Goal: Information Seeking & Learning: Learn about a topic

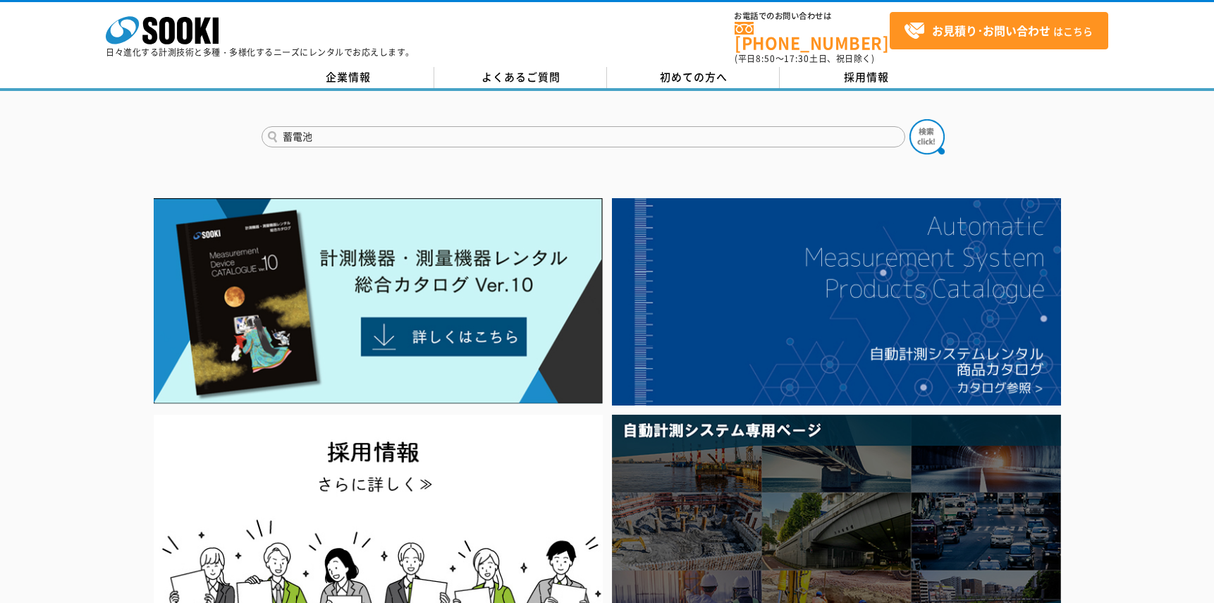
type input "蓄電池"
click at [910, 119] on button at bounding box center [927, 136] width 35 height 35
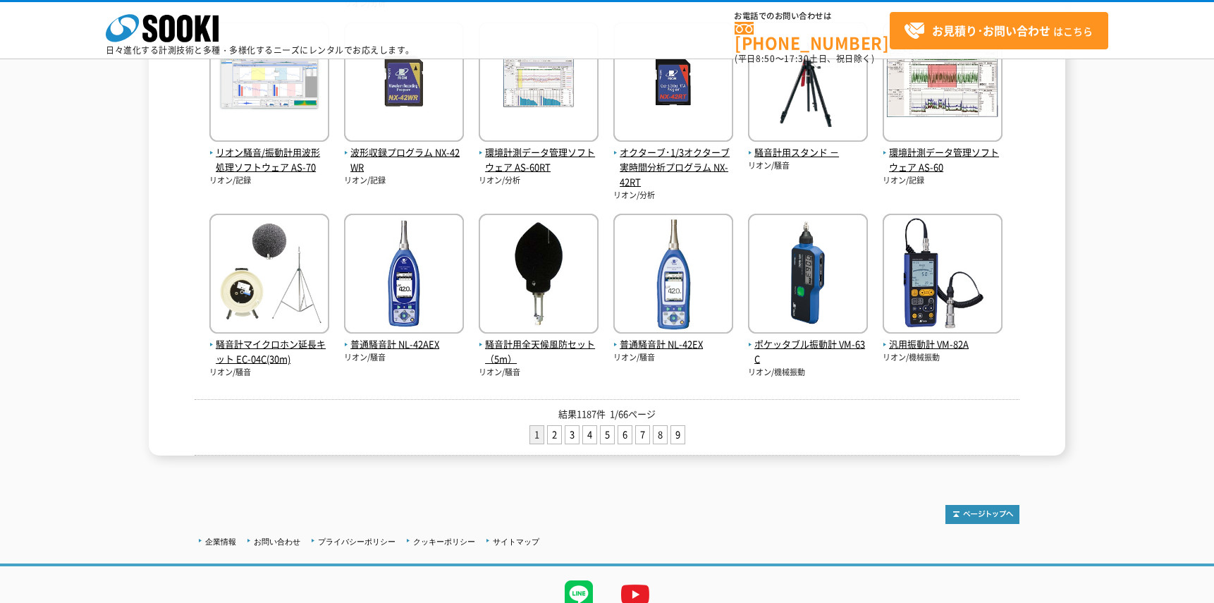
scroll to position [564, 0]
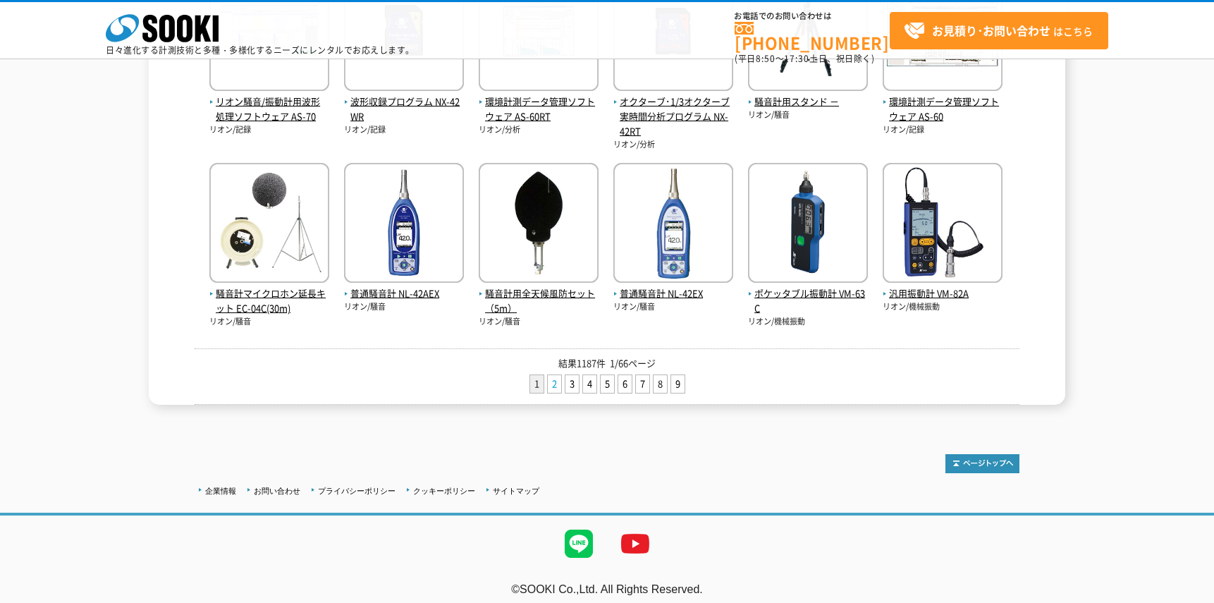
click at [560, 385] on link "2" at bounding box center [554, 384] width 13 height 18
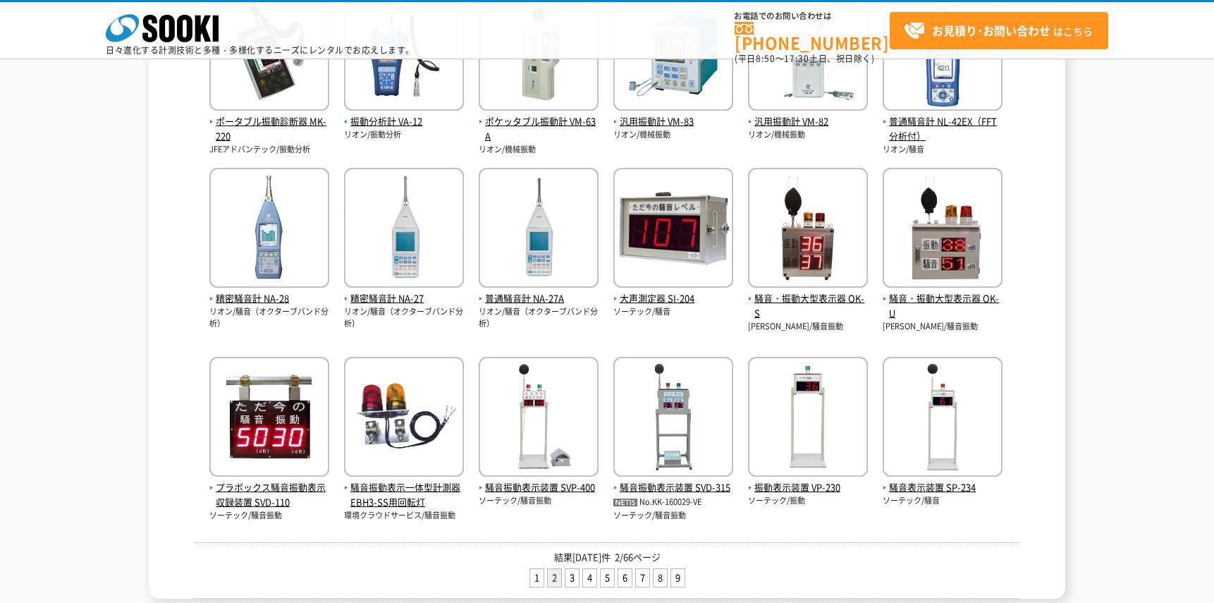
scroll to position [556, 0]
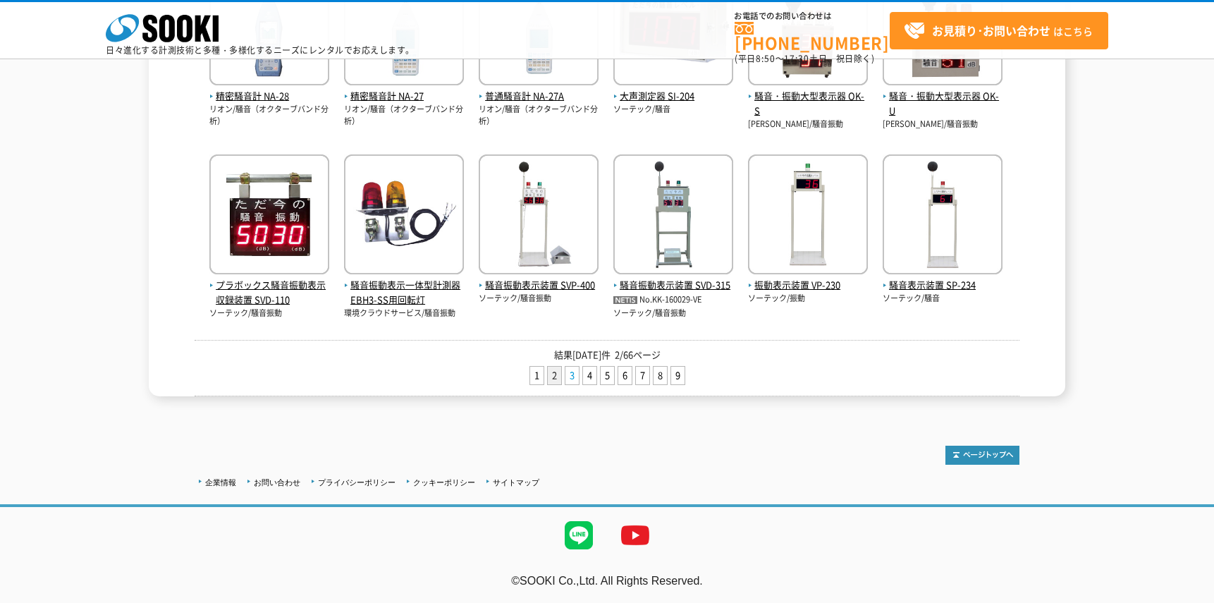
click at [574, 377] on link "3" at bounding box center [572, 376] width 13 height 18
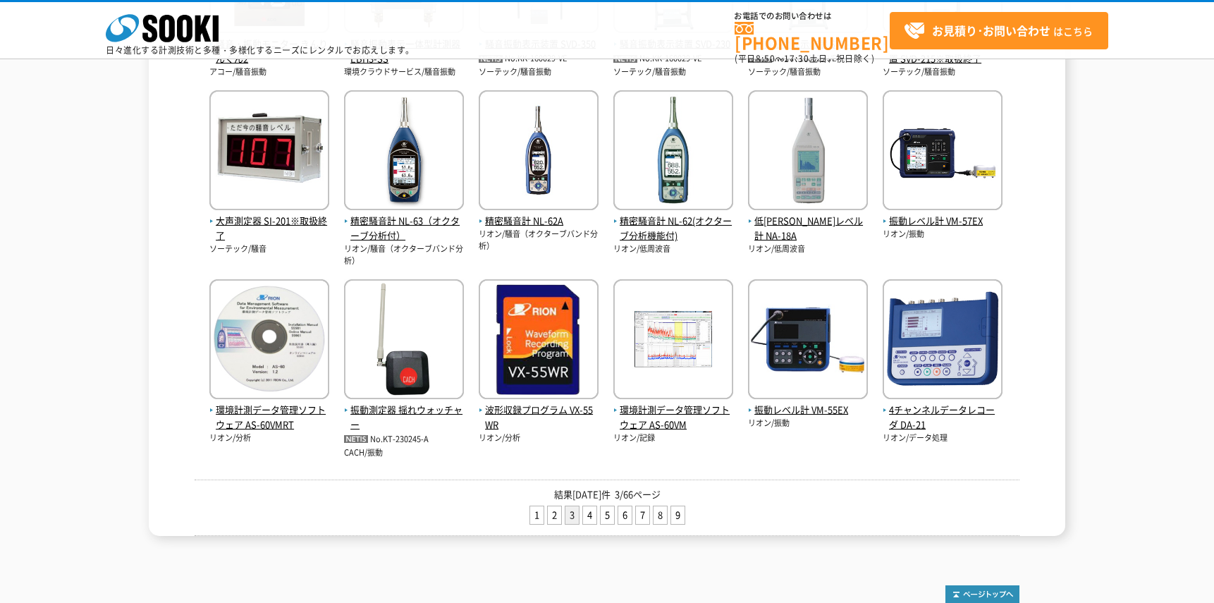
scroll to position [564, 0]
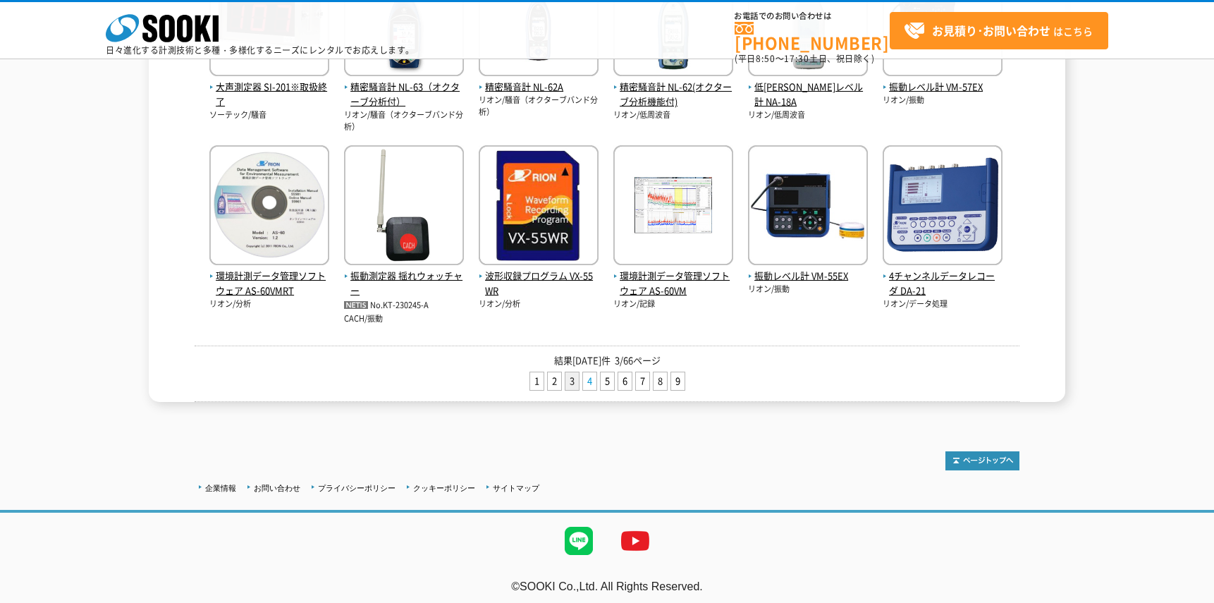
click at [587, 381] on link "4" at bounding box center [589, 381] width 13 height 18
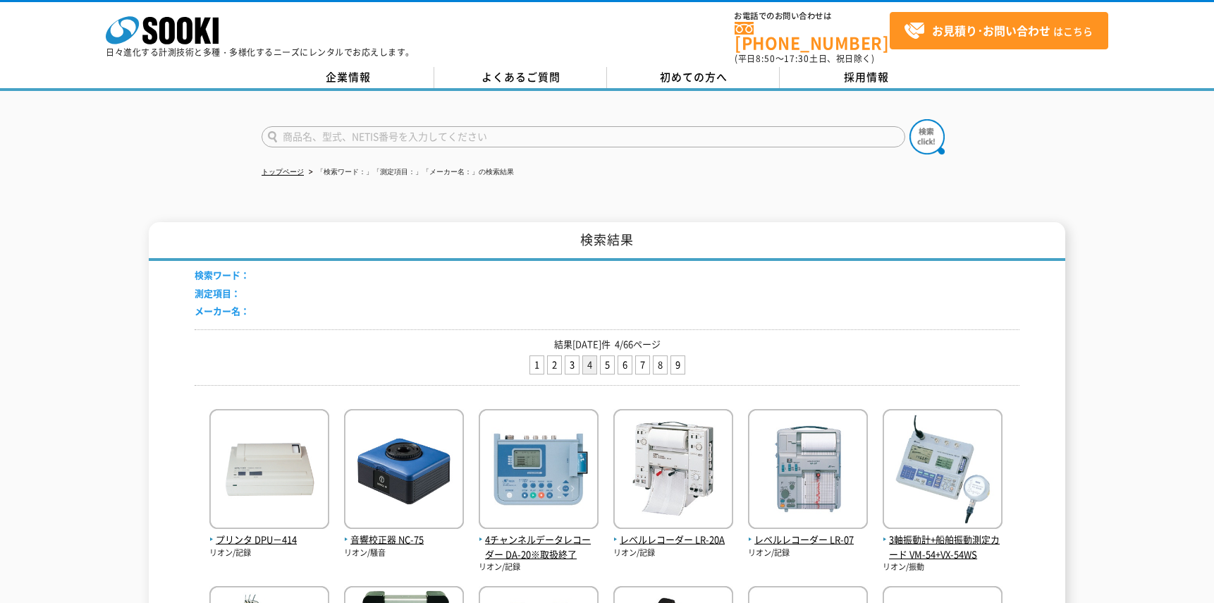
click at [433, 128] on input "text" at bounding box center [584, 136] width 644 height 21
type input "蓄電池"
click at [910, 119] on button at bounding box center [927, 136] width 35 height 35
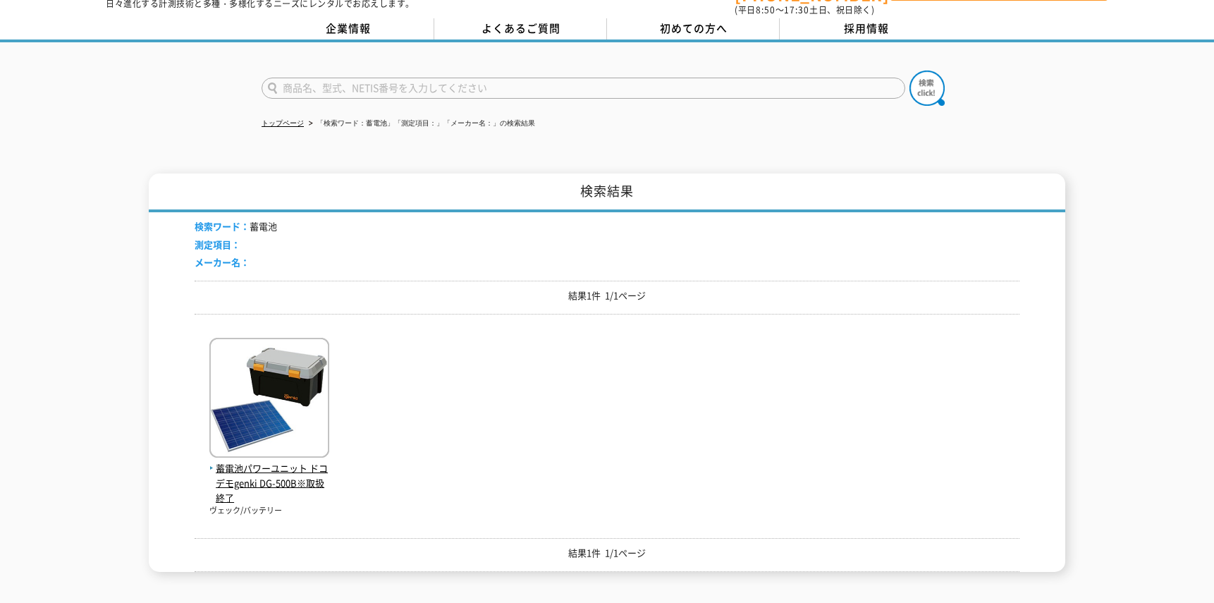
scroll to position [71, 0]
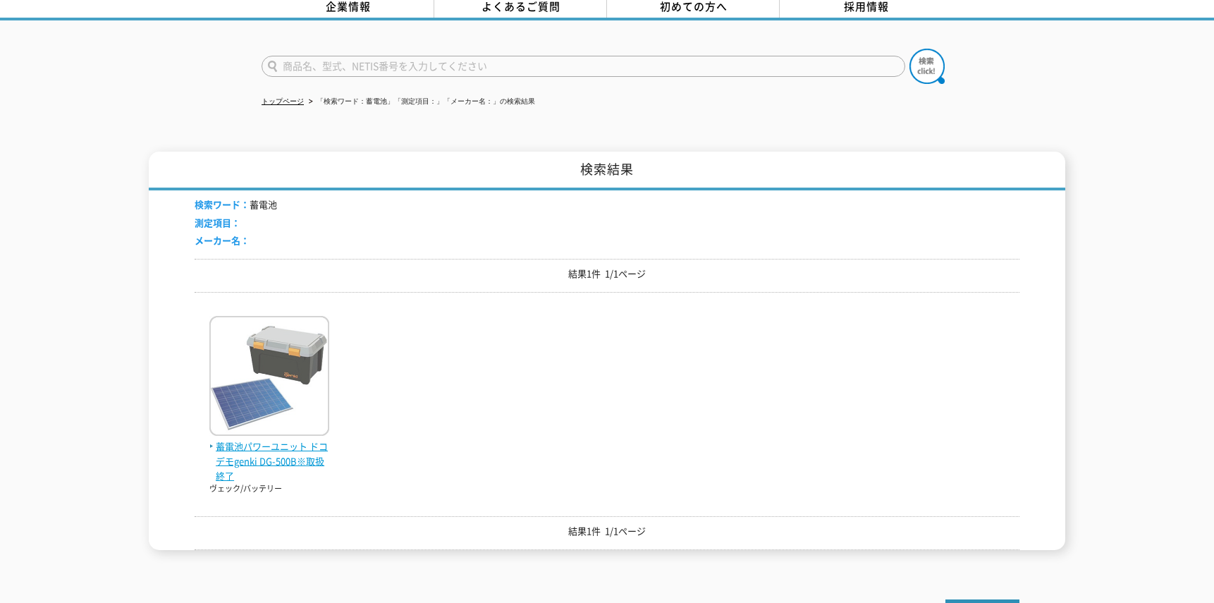
click at [306, 336] on img at bounding box center [269, 377] width 120 height 123
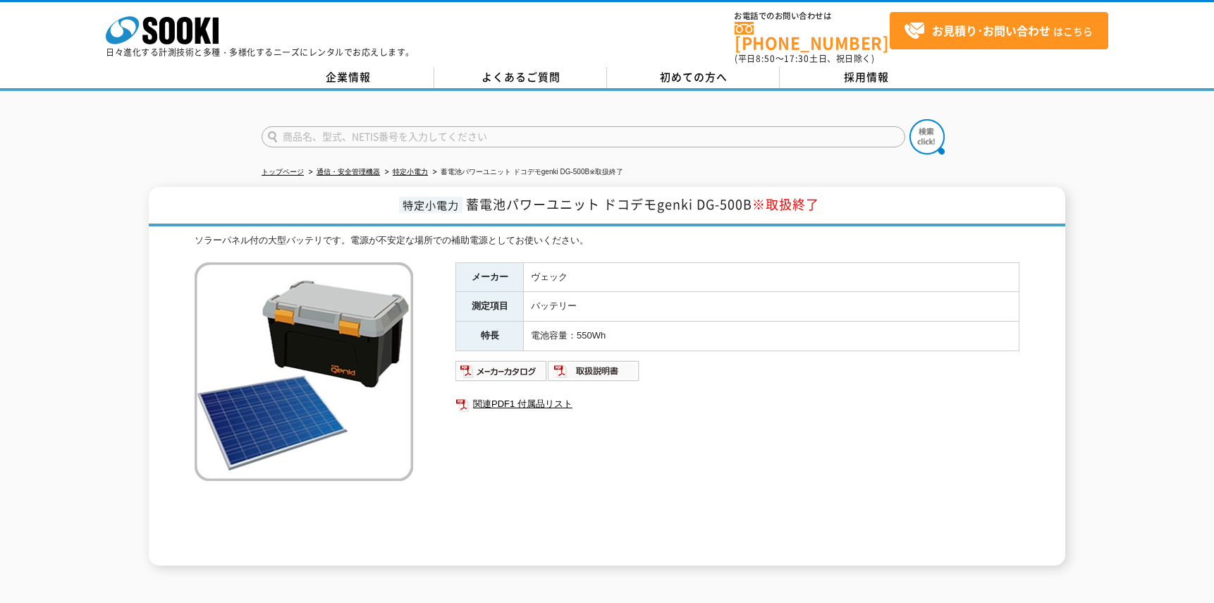
click at [440, 127] on input "text" at bounding box center [584, 136] width 644 height 21
type input "気圧計"
click at [910, 119] on button at bounding box center [927, 136] width 35 height 35
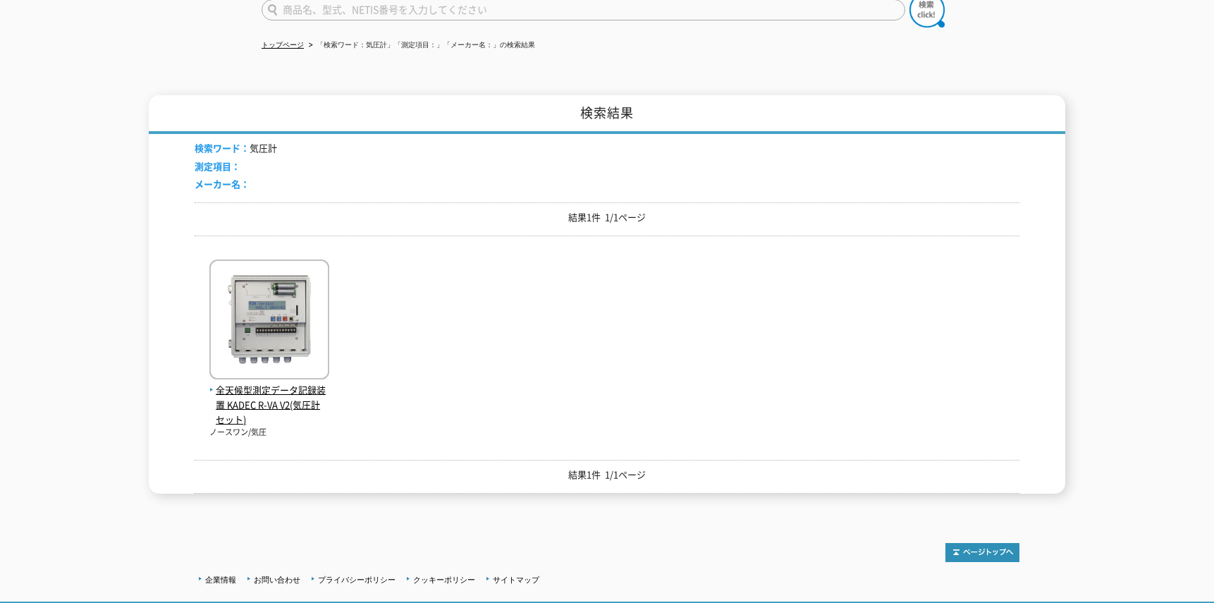
scroll to position [141, 0]
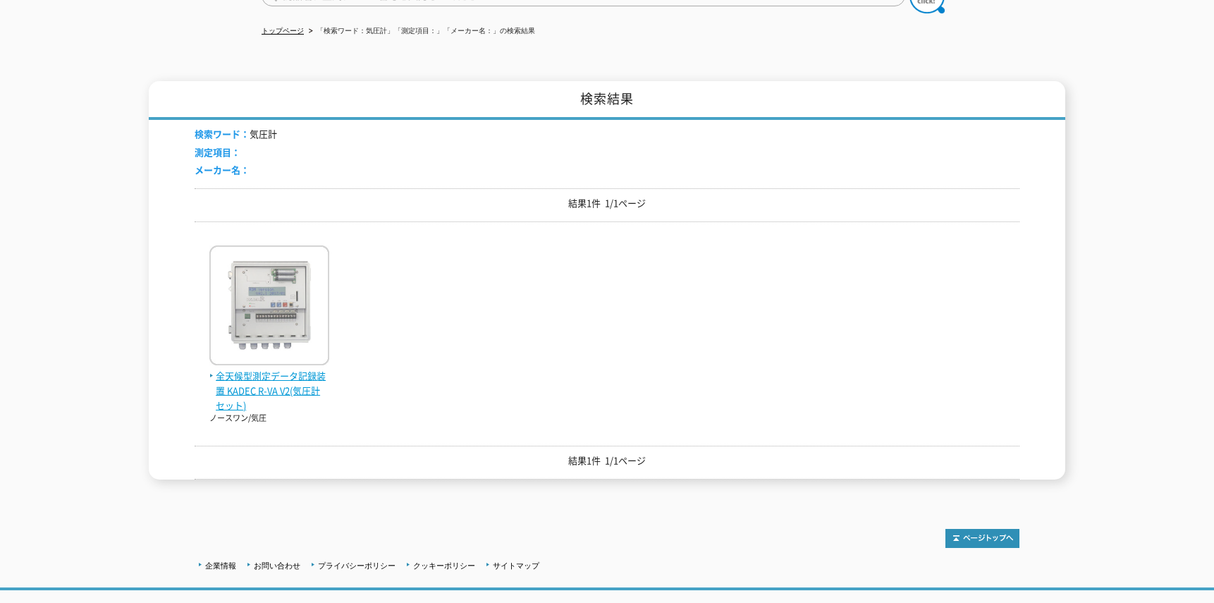
click at [323, 264] on img at bounding box center [269, 306] width 120 height 123
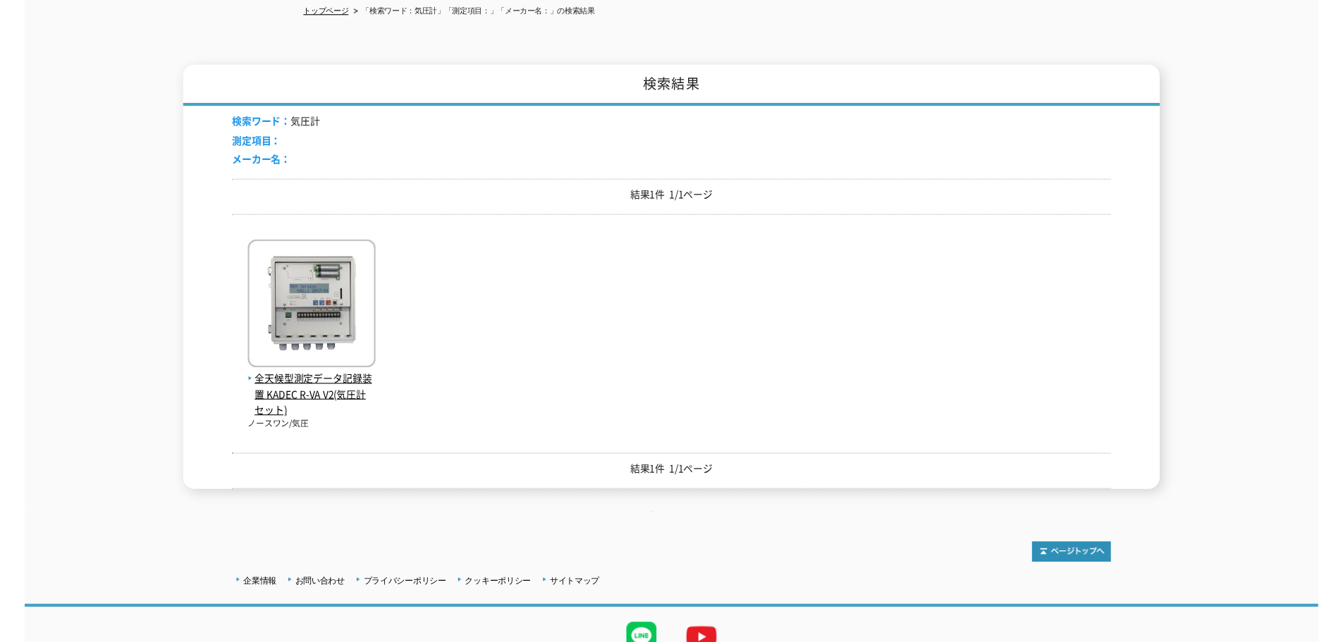
scroll to position [0, 0]
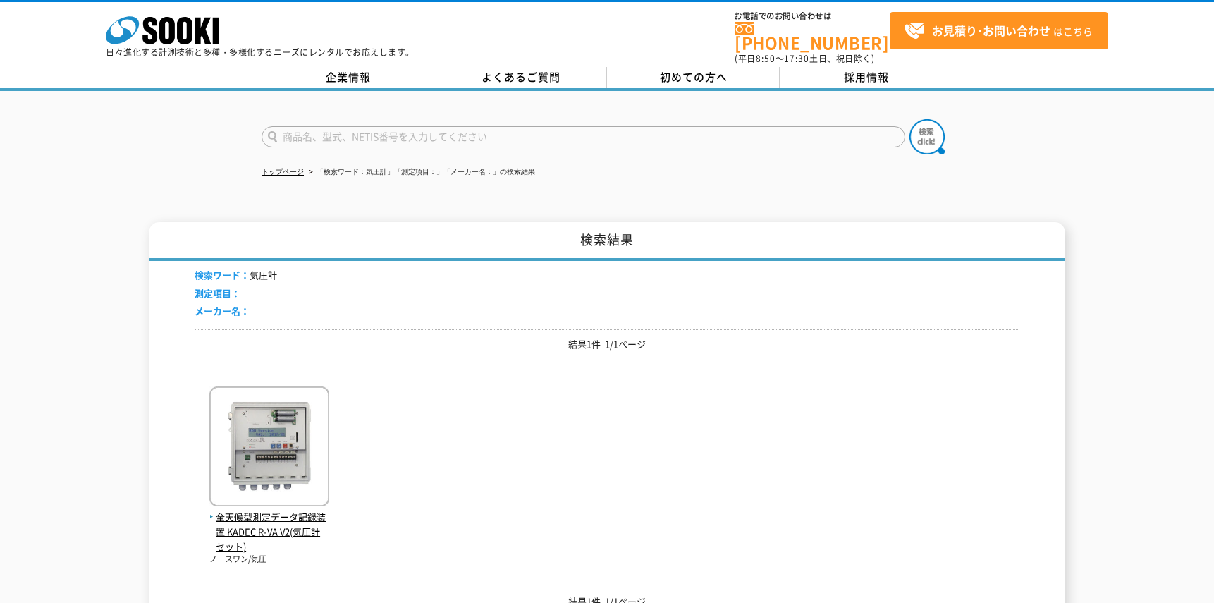
click at [398, 126] on input "text" at bounding box center [584, 136] width 644 height 21
type input "商品名、型式、NETIS番号を入力してください"
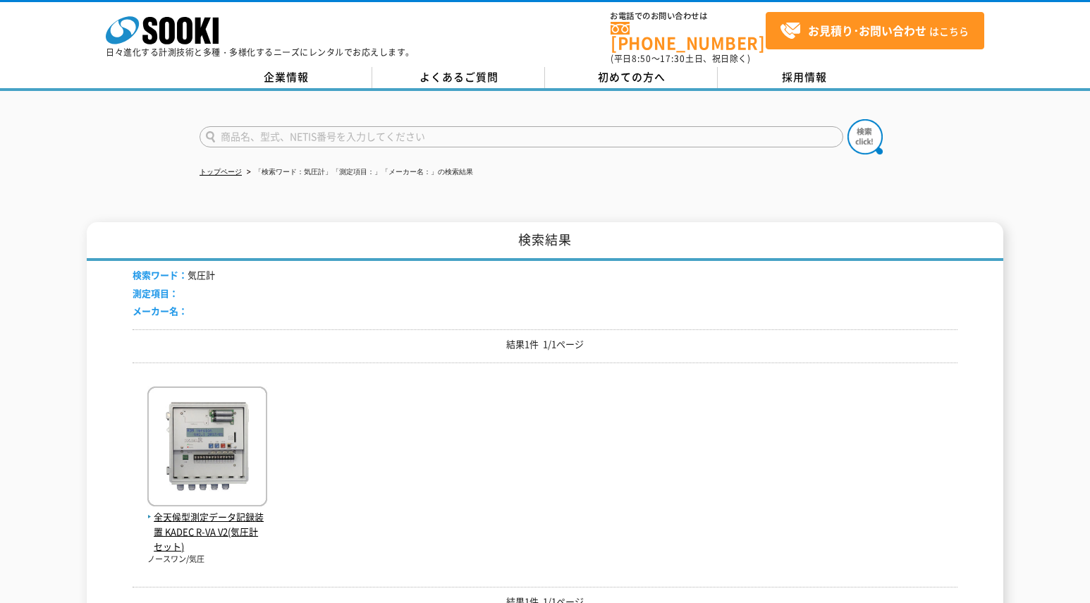
type input "商品名、型式、NETIS番号を入力してください"
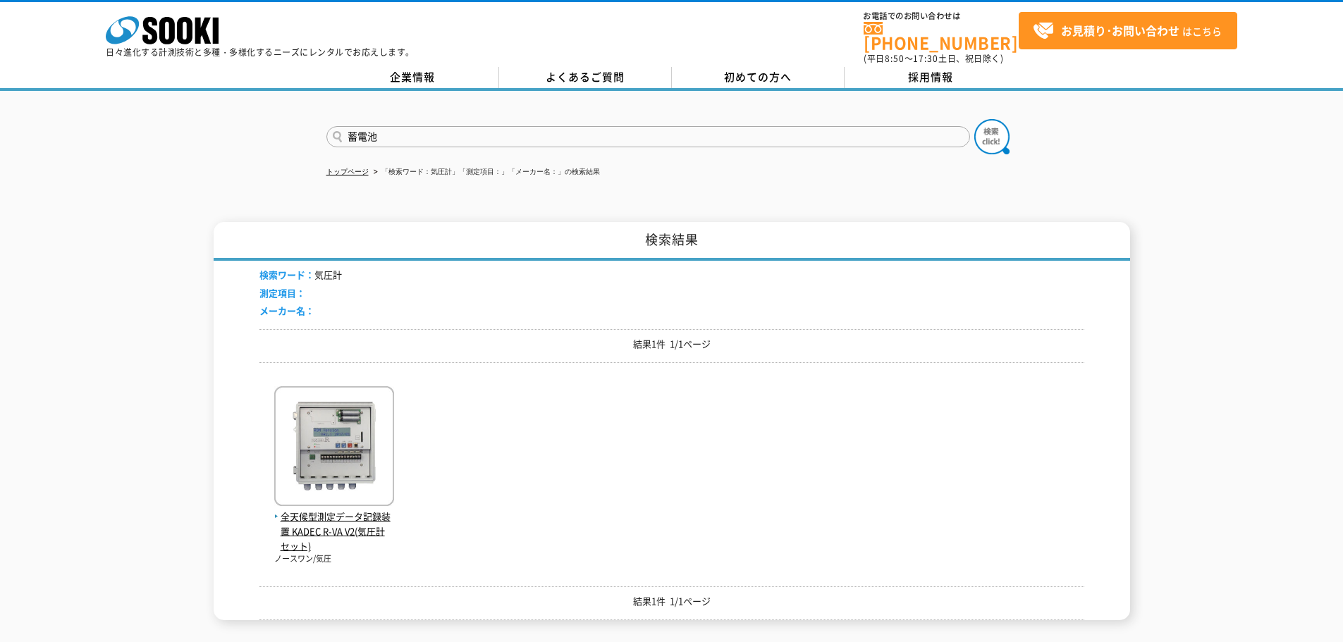
type input "蓄電池"
click at [974, 119] on button at bounding box center [991, 136] width 35 height 35
